Goal: Navigation & Orientation: Find specific page/section

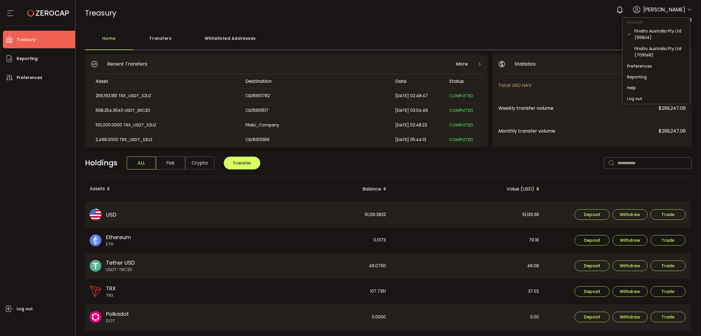
click at [689, 12] on icon at bounding box center [689, 9] width 5 height 5
click at [666, 47] on div "Finalto Australia Pty Ltd (709fe8)" at bounding box center [660, 51] width 51 height 13
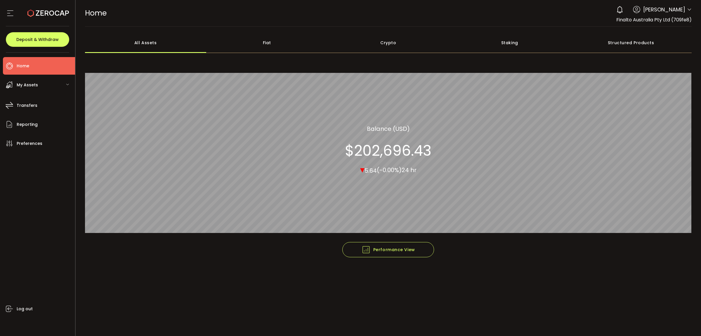
click at [38, 85] on div "My Assets" at bounding box center [39, 85] width 72 height 18
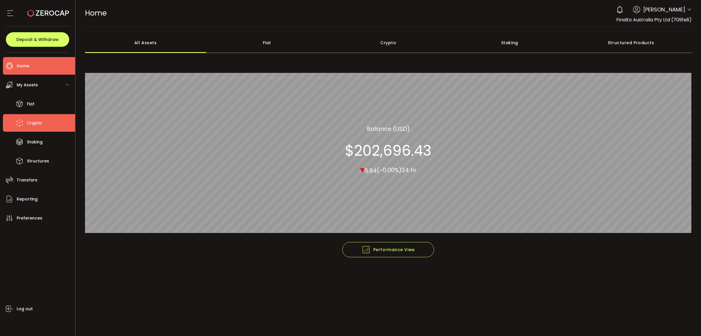
click at [32, 119] on span "Crypto" at bounding box center [34, 123] width 15 height 8
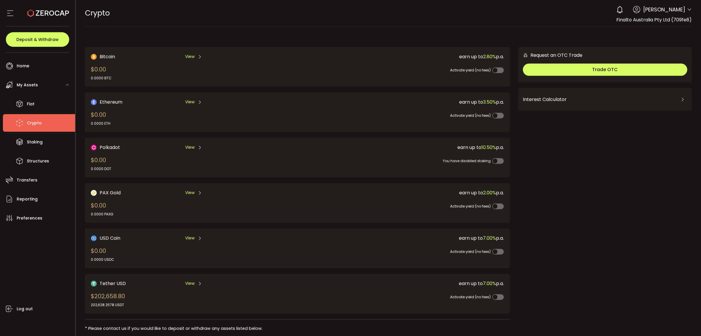
click at [188, 280] on span "View" at bounding box center [189, 283] width 9 height 6
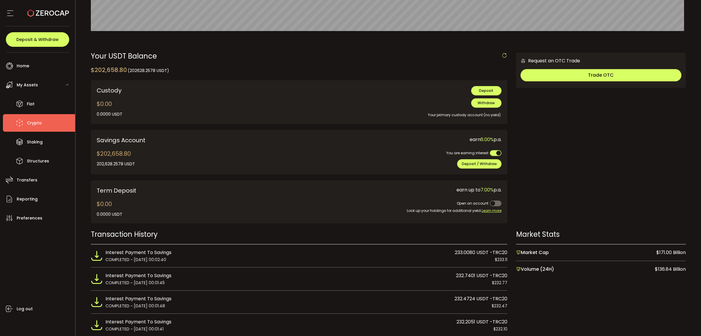
scroll to position [183, 0]
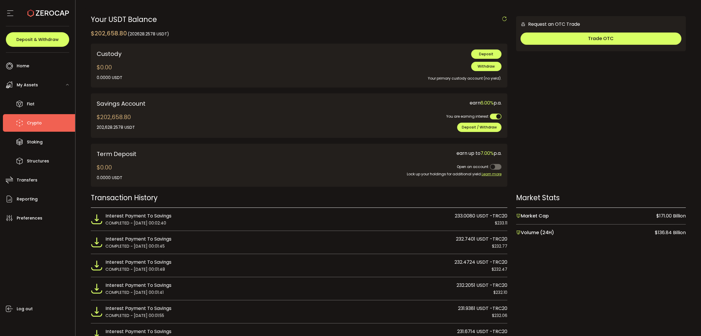
click at [584, 138] on div "Request an OTC Trade Trade OTC Buy Sell Crypto *** BTC ETH USDT USDC PAXG DOT F…" at bounding box center [601, 104] width 170 height 176
click at [486, 172] on span "Learn more" at bounding box center [492, 173] width 20 height 5
click at [465, 151] on span "earn up to 7.00% p.a." at bounding box center [479, 153] width 45 height 7
click at [32, 104] on span "Fiat" at bounding box center [31, 104] width 8 height 8
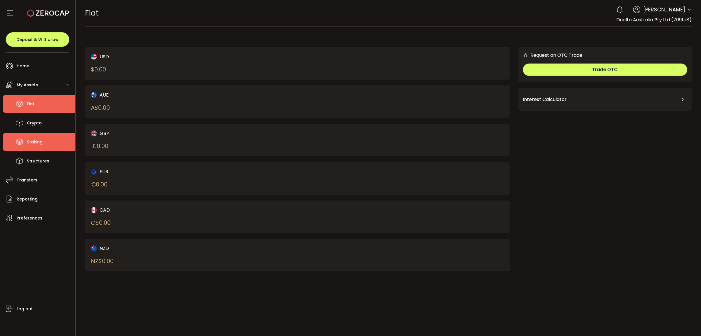
click at [37, 138] on span "Staking" at bounding box center [35, 142] width 16 height 8
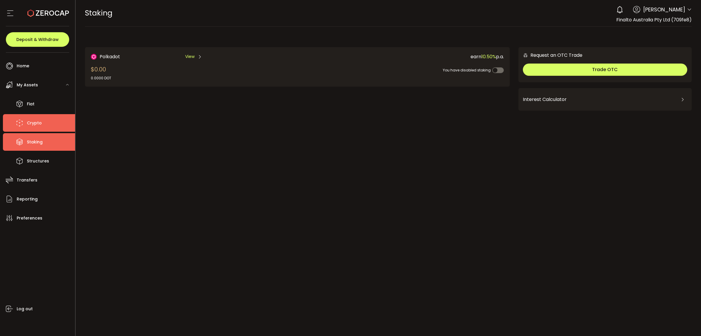
click at [39, 124] on span "Crypto" at bounding box center [34, 123] width 15 height 8
